Goal: Task Accomplishment & Management: Use online tool/utility

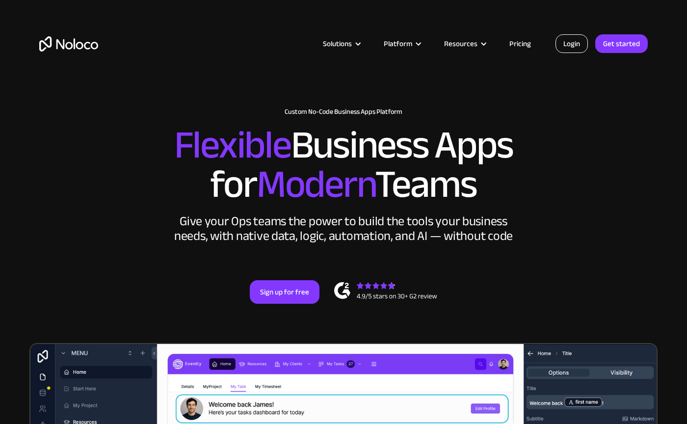
click at [575, 43] on link "Login" at bounding box center [572, 43] width 32 height 19
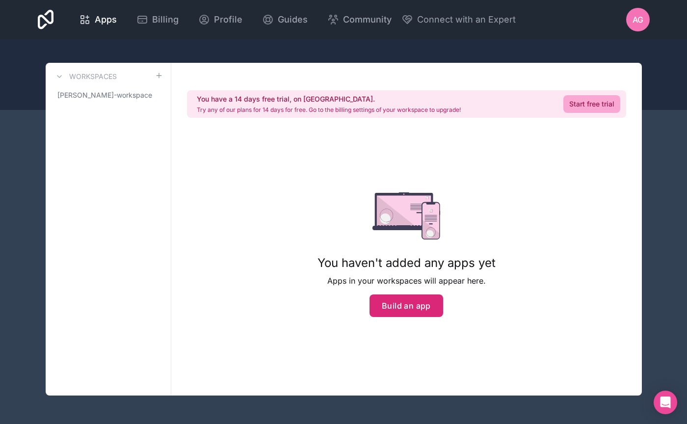
click at [400, 312] on button "Build an app" at bounding box center [407, 306] width 74 height 23
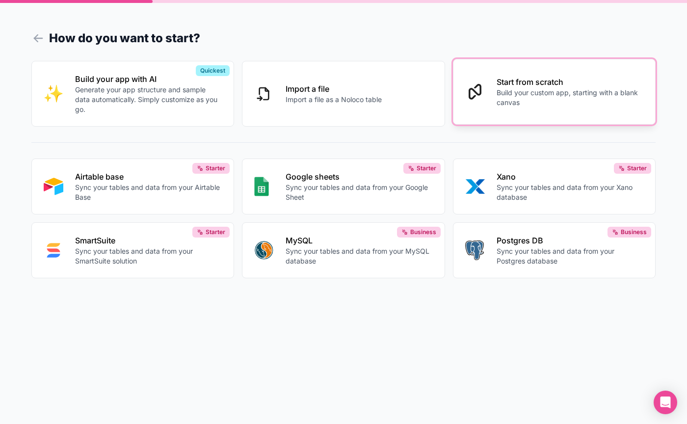
click at [562, 98] on p "Build your custom app, starting with a blank canvas" at bounding box center [570, 98] width 147 height 20
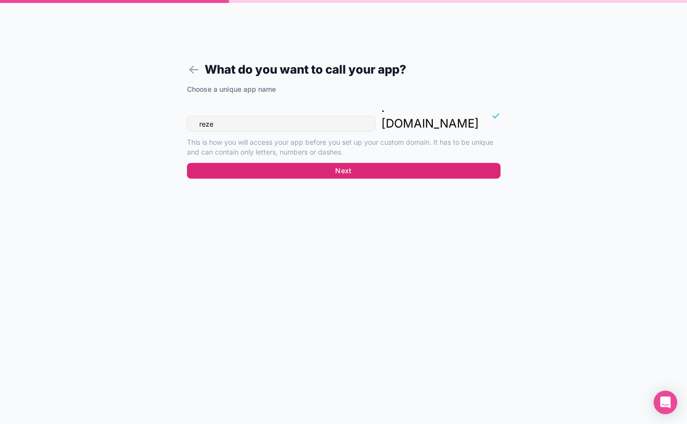
click at [314, 163] on button "Next" at bounding box center [344, 171] width 314 height 16
